Goal: Obtain resource: Download file/media

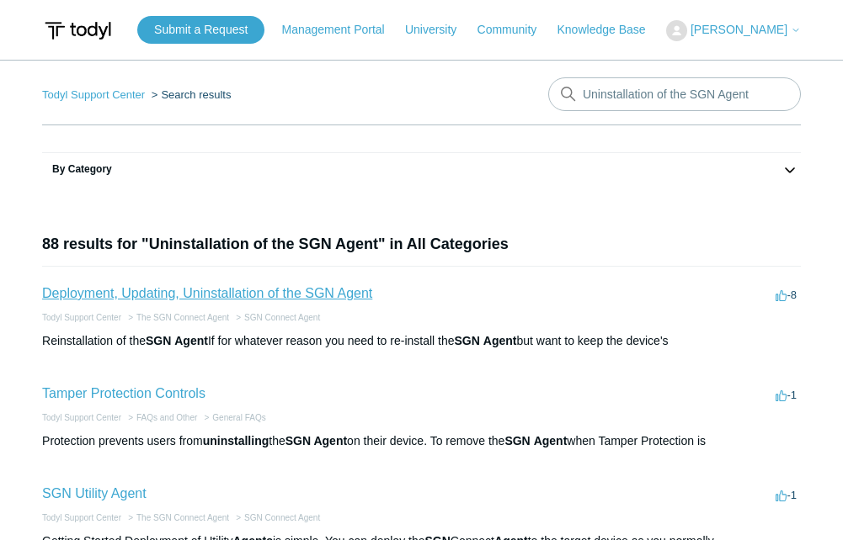
click at [205, 290] on link "Deployment, Updating, Uninstallation of the SGN Agent" at bounding box center [207, 293] width 330 height 14
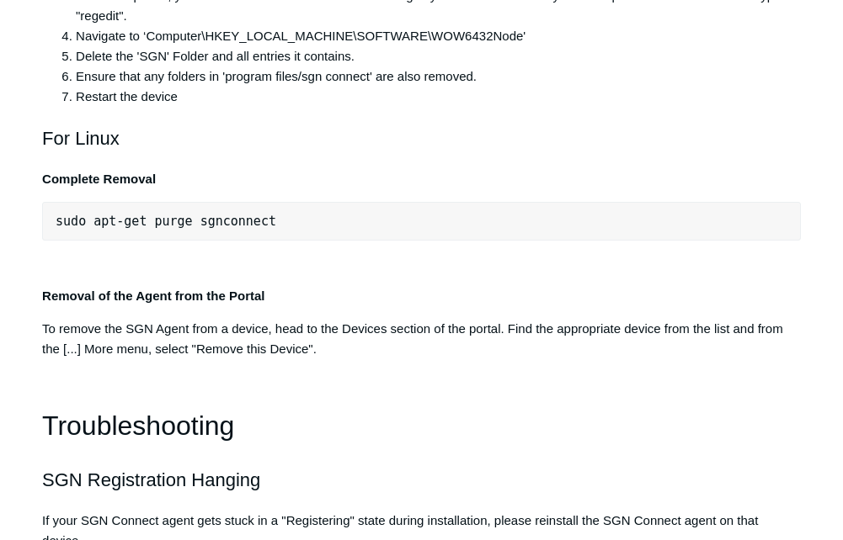
scroll to position [3536, 0]
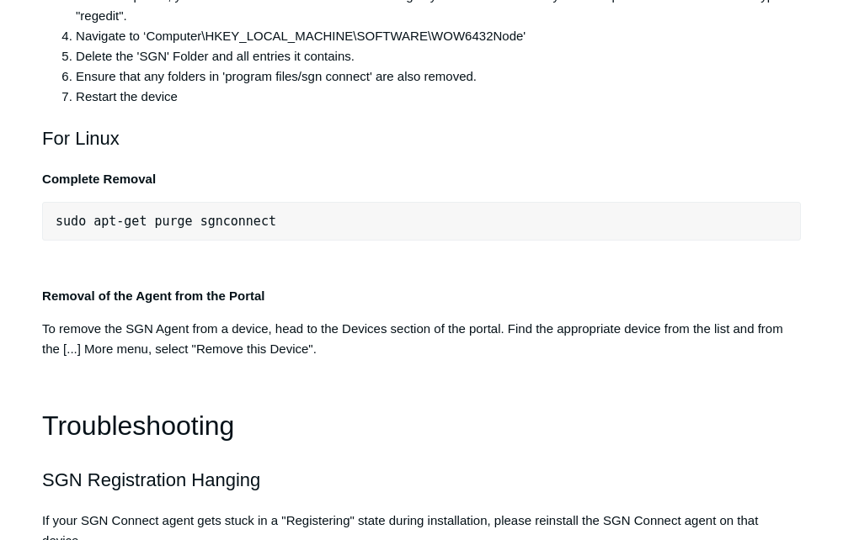
scroll to position [3283, 0]
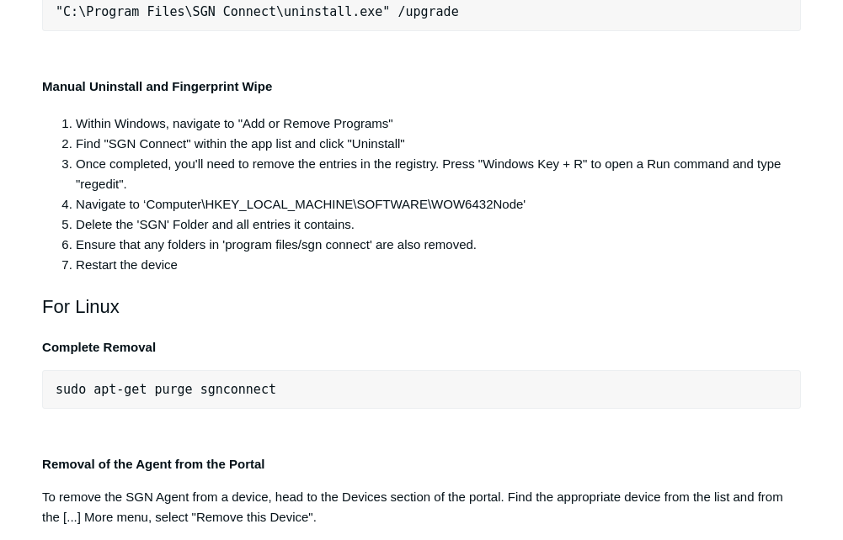
drag, startPoint x: 63, startPoint y: 292, endPoint x: 355, endPoint y: 285, distance: 292.2
copy span "C:\Program Files\SGN Connect\uninstall.exe"
